Goal: Task Accomplishment & Management: Use online tool/utility

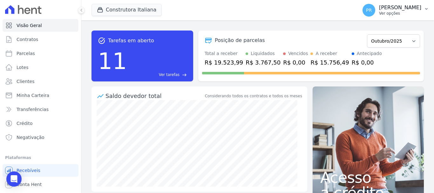
click at [402, 13] on p "Ver opções" at bounding box center [400, 13] width 42 height 5
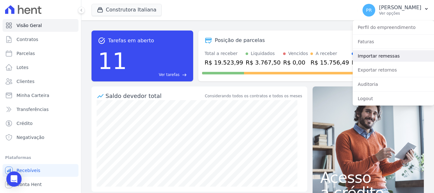
click at [378, 56] on link "Importar remessas" at bounding box center [393, 55] width 81 height 11
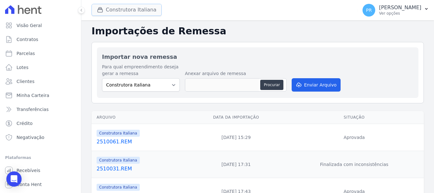
click at [141, 5] on button "Construtora Italiana" at bounding box center [126, 10] width 70 height 12
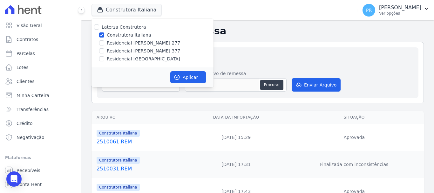
click at [135, 34] on label "Construtora Italiana" at bounding box center [129, 35] width 44 height 7
click at [104, 34] on input "Construtora Italiana" at bounding box center [101, 34] width 5 height 5
click at [135, 34] on label "Construtora Italiana" at bounding box center [129, 35] width 44 height 7
click at [104, 34] on input "Construtora Italiana" at bounding box center [101, 34] width 5 height 5
checkbox input "true"
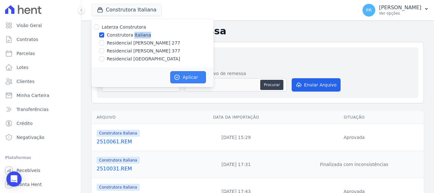
click at [181, 77] on button "Aplicar" at bounding box center [188, 77] width 36 height 12
click at [396, 18] on button "PR Pamela Rocha Ver opções" at bounding box center [395, 10] width 77 height 18
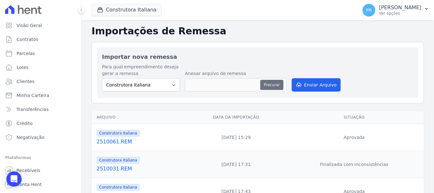
click at [274, 87] on button "Procurar" at bounding box center [271, 85] width 23 height 10
type input "2510062.REM"
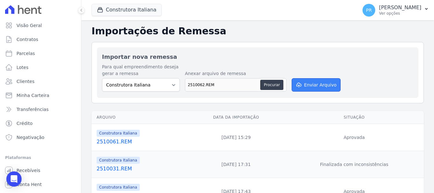
click at [316, 90] on button "Enviar Arquivo" at bounding box center [316, 84] width 49 height 13
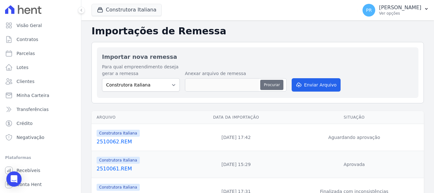
click at [264, 84] on button "Procurar" at bounding box center [271, 85] width 23 height 10
type input "2510062.REM"
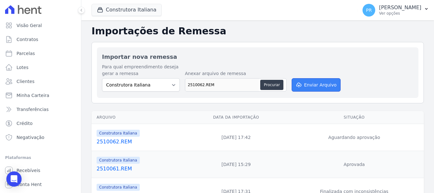
click at [314, 90] on button "Enviar Arquivo" at bounding box center [316, 84] width 49 height 13
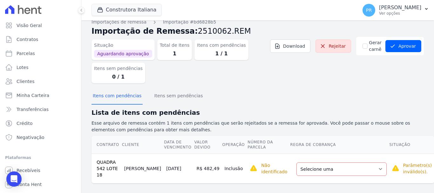
scroll to position [8, 0]
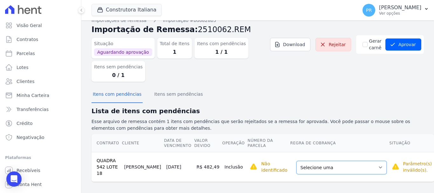
drag, startPoint x: 353, startPoint y: 166, endPoint x: 338, endPoint y: 164, distance: 15.1
click at [353, 166] on select "Selecione uma Nova Parcela Avulsa Parcela Avulsa Existente Parcela Normal (15 X…" at bounding box center [341, 167] width 90 height 13
click at [333, 163] on select "Selecione uma Nova Parcela Avulsa Parcela Avulsa Existente Parcela Normal (15 X…" at bounding box center [341, 167] width 90 height 13
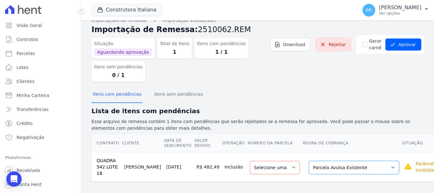
click at [336, 167] on select "Selecione uma Nova Parcela Avulsa Parcela Avulsa Existente Parcela Normal (15 X…" at bounding box center [354, 167] width 90 height 13
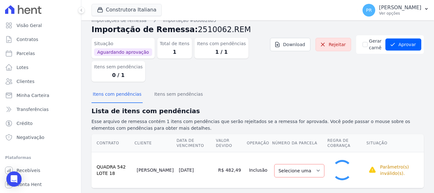
select select "1"
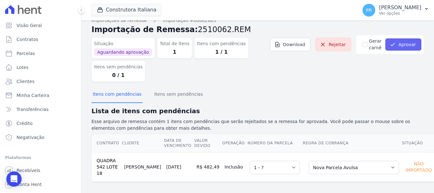
click at [405, 44] on button "Aprovar" at bounding box center [403, 44] width 36 height 12
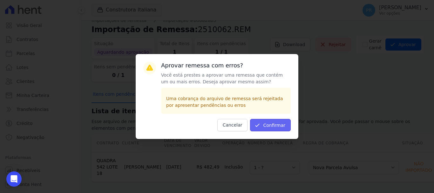
click at [277, 124] on button "Confirmar" at bounding box center [270, 125] width 41 height 12
